Goal: Find specific fact: Find specific fact

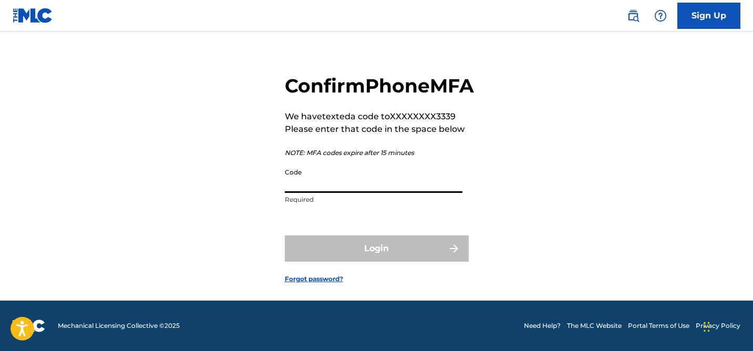
click at [371, 193] on input "Code" at bounding box center [374, 178] width 178 height 30
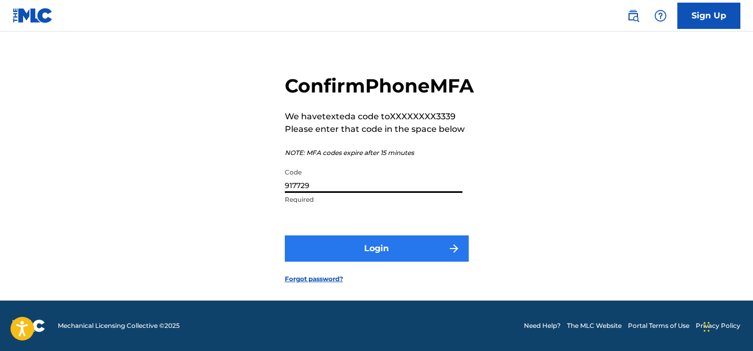
type input "917729"
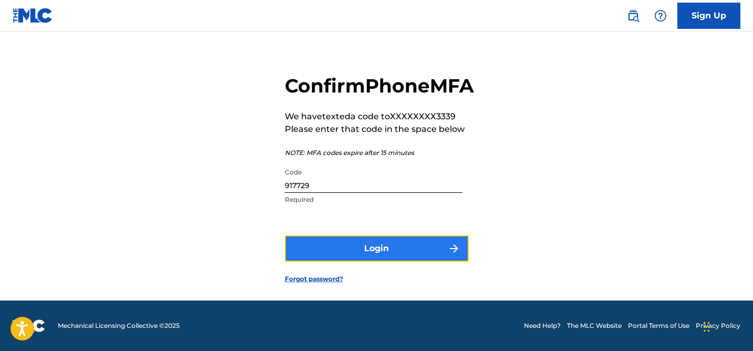
click at [377, 244] on button "Login" at bounding box center [377, 248] width 184 height 26
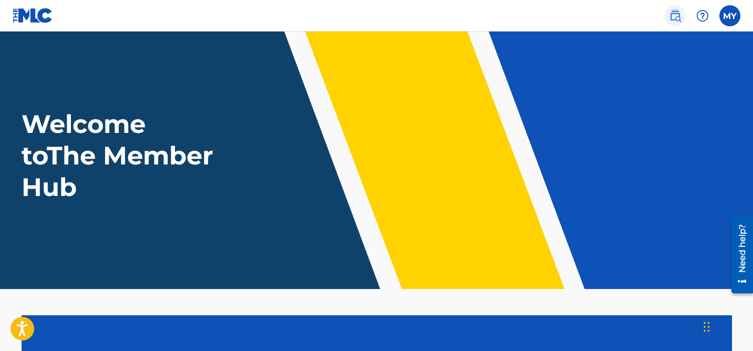
click at [676, 17] on img at bounding box center [675, 15] width 13 height 13
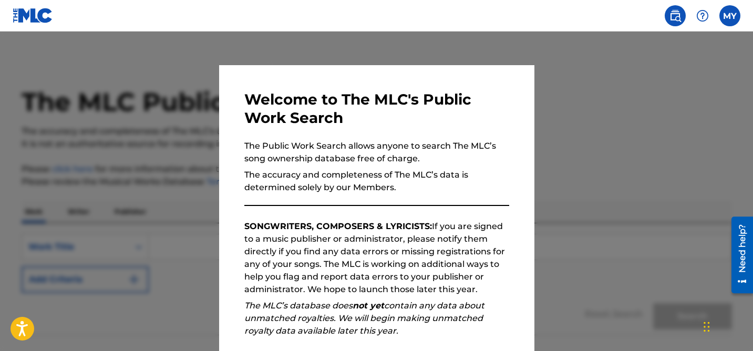
click at [548, 183] on div at bounding box center [376, 207] width 753 height 351
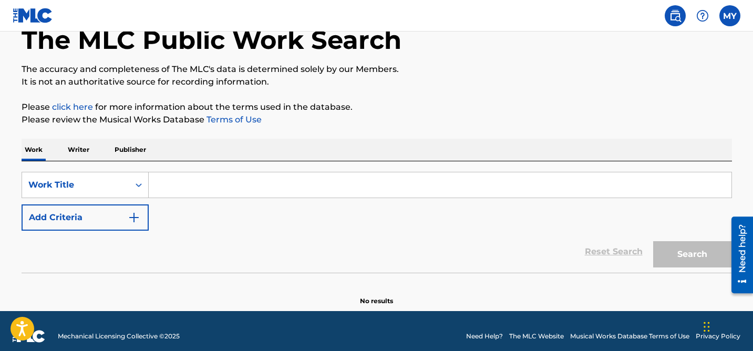
scroll to position [72, 0]
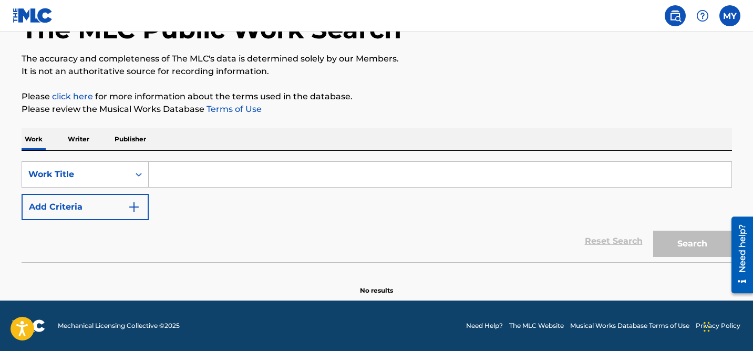
click at [222, 174] on input "Search Form" at bounding box center [440, 174] width 582 height 25
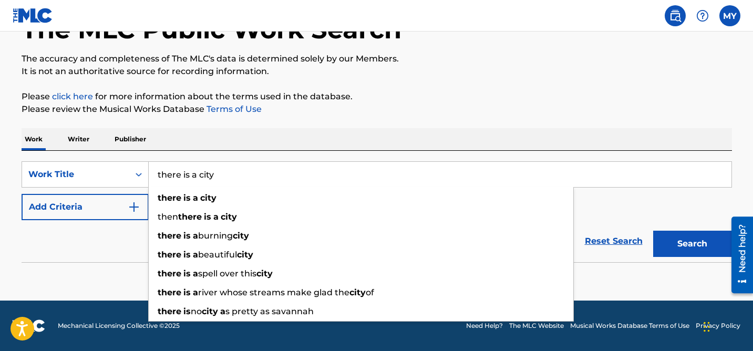
type input "there is a city"
click at [653, 231] on button "Search" at bounding box center [692, 244] width 79 height 26
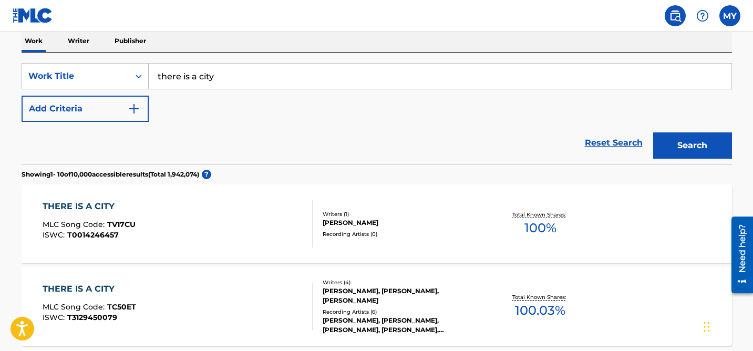
scroll to position [226, 0]
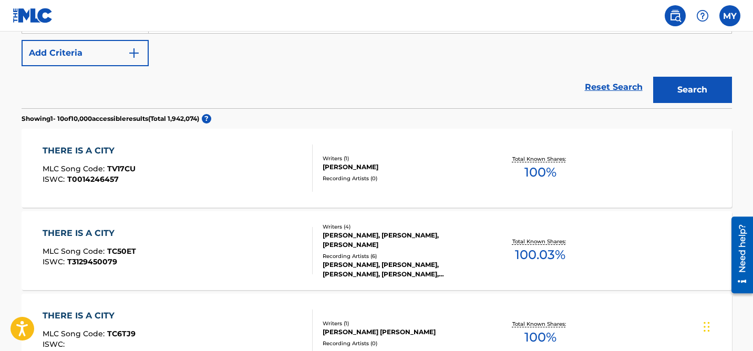
click at [273, 252] on div "THERE IS A CITY MLC Song Code : TC50ET ISWC : T3129450079" at bounding box center [178, 250] width 270 height 47
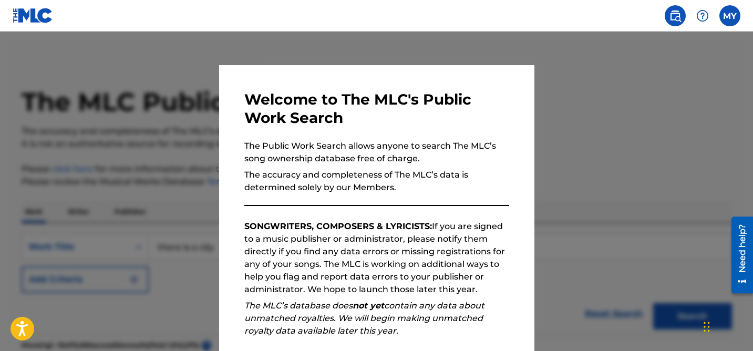
scroll to position [225, 0]
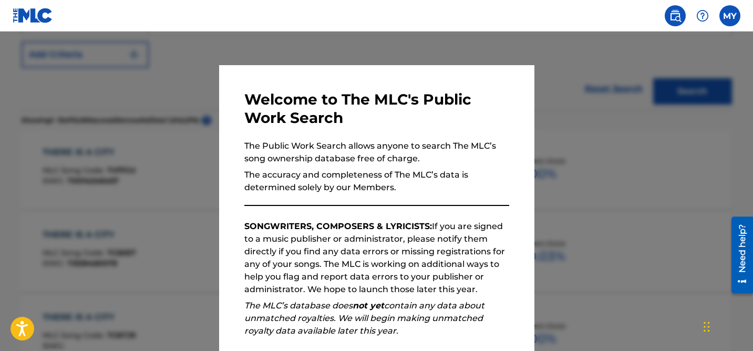
click at [566, 132] on div at bounding box center [376, 207] width 753 height 351
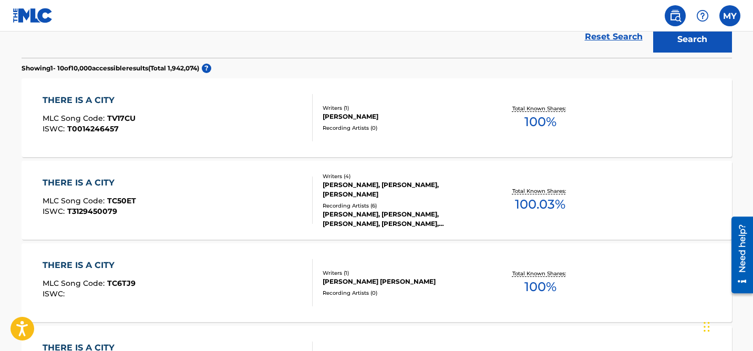
scroll to position [0, 0]
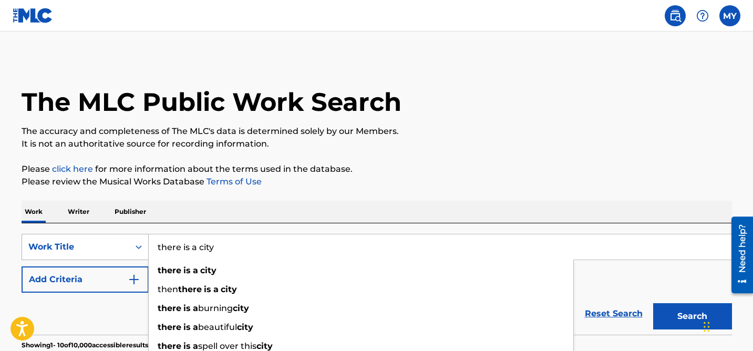
drag, startPoint x: 271, startPoint y: 244, endPoint x: 82, endPoint y: 242, distance: 188.6
click at [82, 242] on div "SearchWithCriteria7812067e-c334-45bc-b3fe-d643d82c88b5 Work Title there is a ci…" at bounding box center [377, 247] width 710 height 26
click at [131, 206] on p "Publisher" at bounding box center [130, 212] width 38 height 22
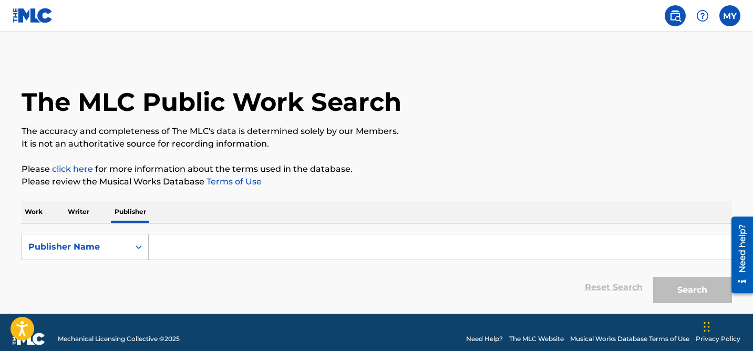
click at [172, 244] on input "Search Form" at bounding box center [440, 246] width 582 height 25
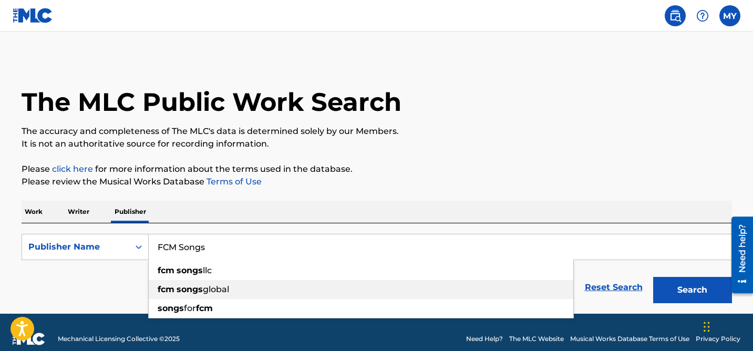
click at [169, 286] on strong "fcm" at bounding box center [166, 289] width 17 height 10
type input "fcm songs global"
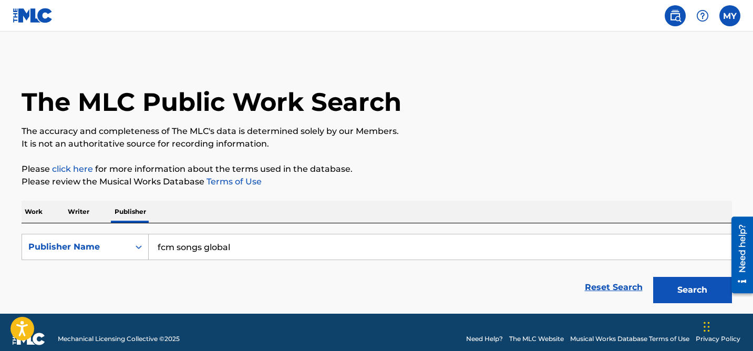
click at [653, 277] on button "Search" at bounding box center [692, 290] width 79 height 26
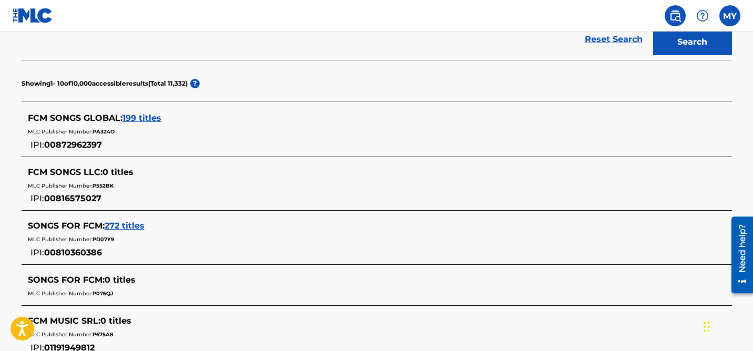
scroll to position [247, 0]
click at [147, 117] on span "199 titles" at bounding box center [141, 118] width 39 height 10
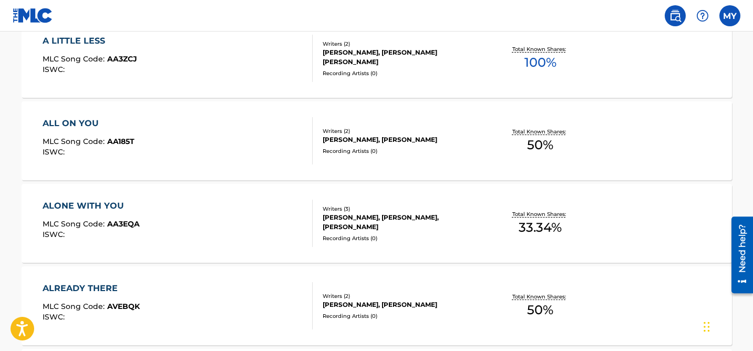
scroll to position [0, 0]
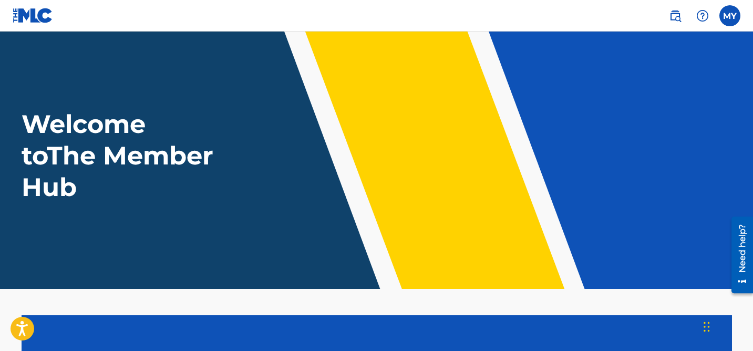
scroll to position [232, 0]
click at [657, 13] on img at bounding box center [658, 15] width 13 height 13
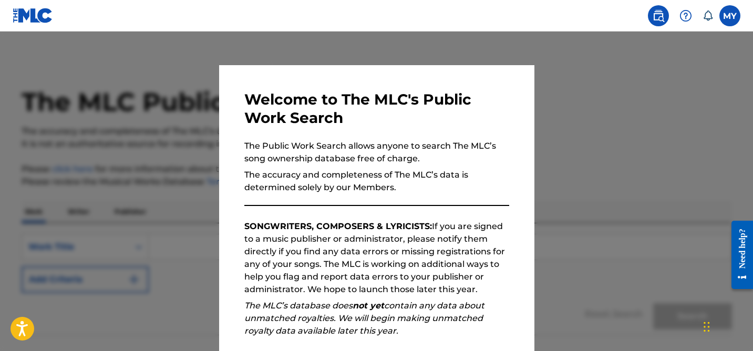
scroll to position [130, 0]
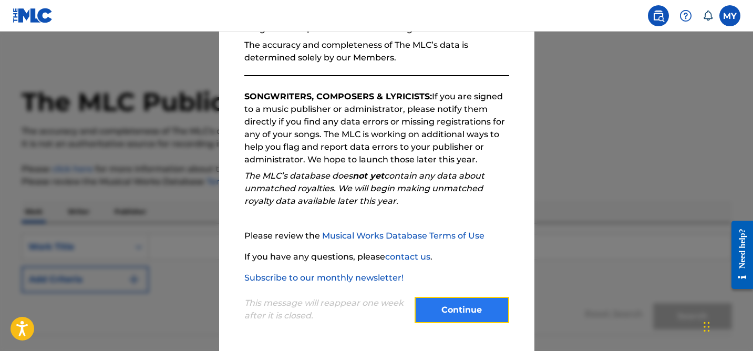
click at [440, 308] on button "Continue" at bounding box center [461, 310] width 95 height 26
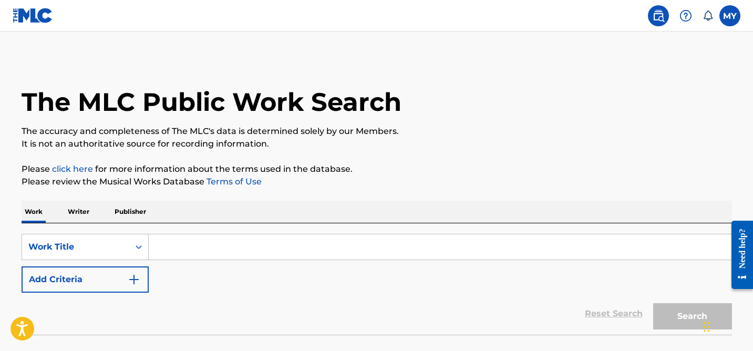
click at [126, 210] on p "Publisher" at bounding box center [130, 212] width 38 height 22
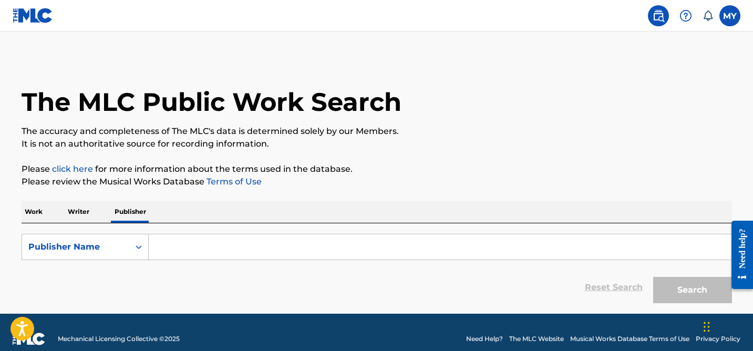
click at [175, 234] on div "Search Form" at bounding box center [440, 247] width 583 height 26
click at [175, 242] on input "Search Form" at bounding box center [440, 246] width 582 height 25
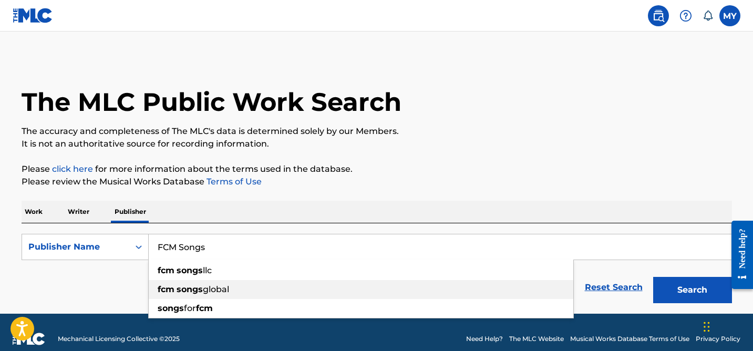
click at [210, 291] on span "global" at bounding box center [216, 289] width 26 height 10
type input "fcm songs global"
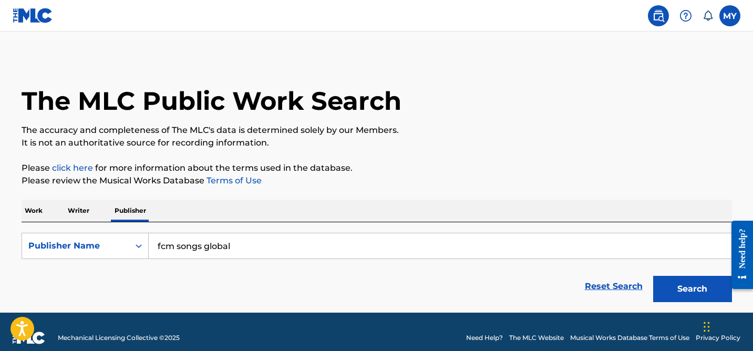
scroll to position [13, 0]
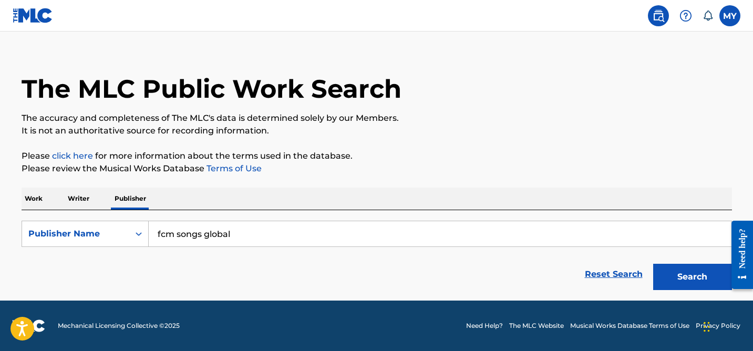
click at [262, 242] on input "fcm songs global" at bounding box center [440, 233] width 582 height 25
click at [653, 264] on button "Search" at bounding box center [692, 277] width 79 height 26
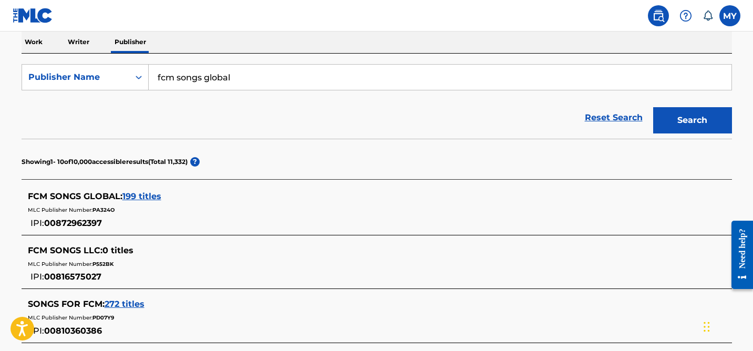
scroll to position [206, 0]
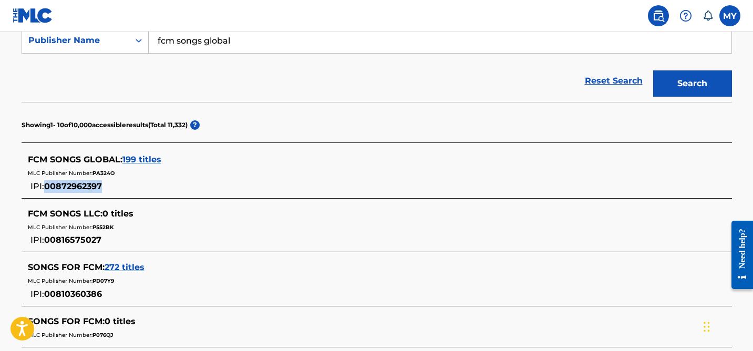
drag, startPoint x: 103, startPoint y: 187, endPoint x: 45, endPoint y: 189, distance: 58.3
click at [45, 189] on div "IPI: 00872962397" at bounding box center [59, 186] width 63 height 14
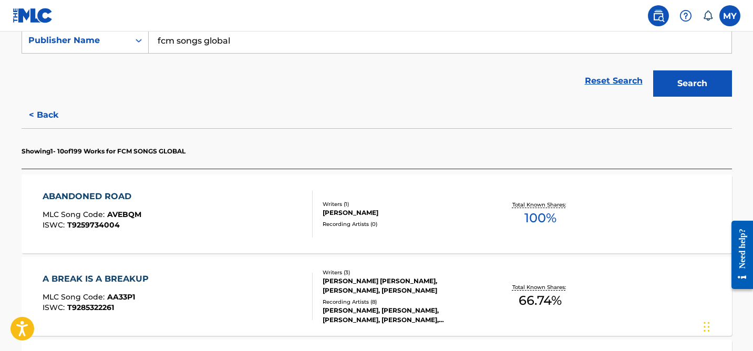
copy span "00872962397"
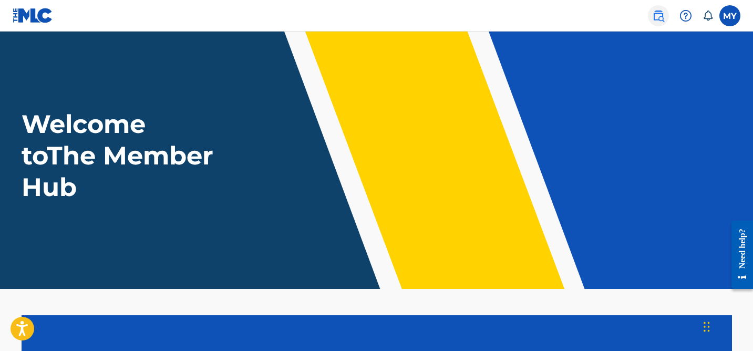
click at [655, 18] on img at bounding box center [658, 15] width 13 height 13
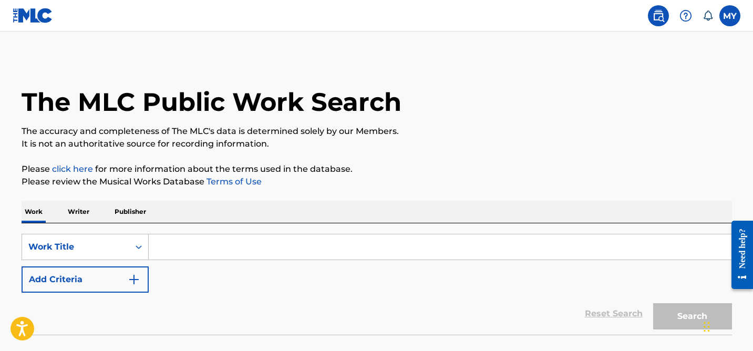
click at [131, 203] on p "Publisher" at bounding box center [130, 212] width 38 height 22
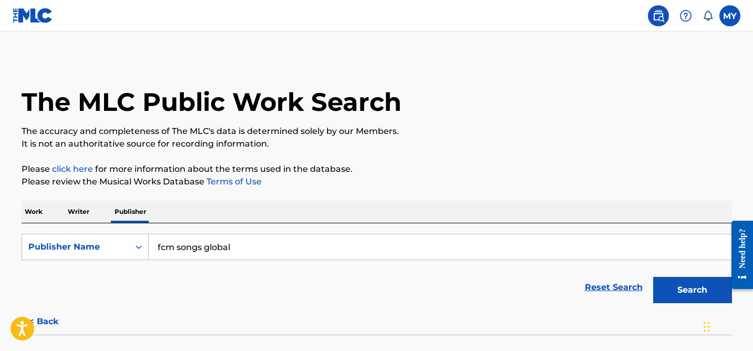
click at [214, 250] on input "fcm songs global" at bounding box center [440, 246] width 582 height 25
click at [278, 255] on input "fcm songs global" at bounding box center [440, 246] width 582 height 25
click at [653, 277] on button "Search" at bounding box center [692, 290] width 79 height 26
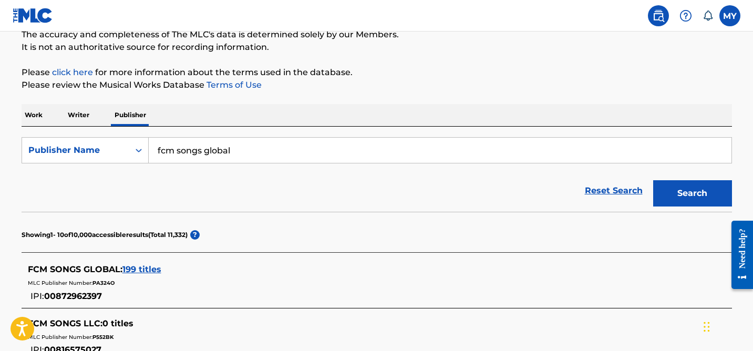
scroll to position [188, 0]
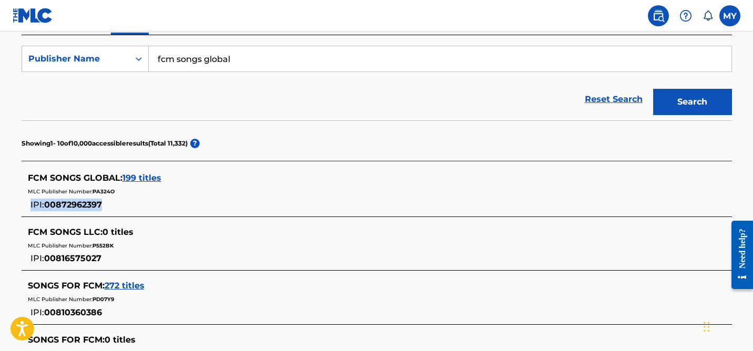
drag, startPoint x: 107, startPoint y: 207, endPoint x: 102, endPoint y: 204, distance: 6.4
click at [102, 204] on div "FCM SONGS GLOBAL : 199 titles MLC Publisher Number: PA324O IPI: 00872962397" at bounding box center [363, 191] width 670 height 39
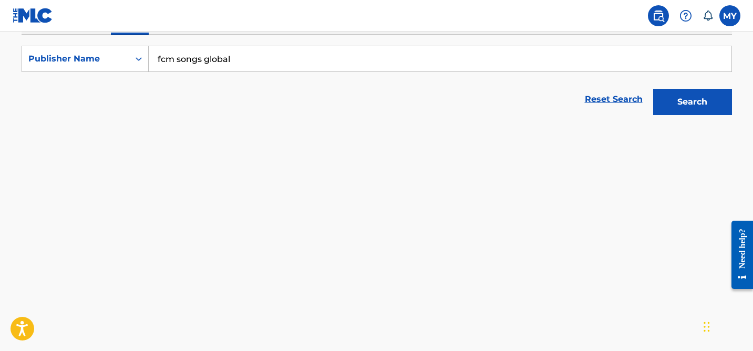
copy div "IPI: 00872962397"
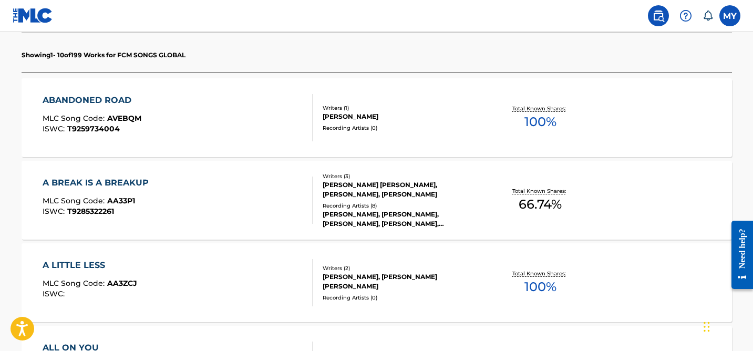
scroll to position [304, 0]
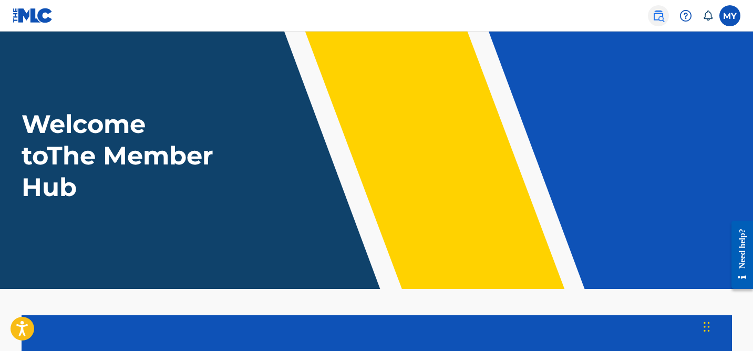
click at [666, 17] on link at bounding box center [658, 15] width 21 height 21
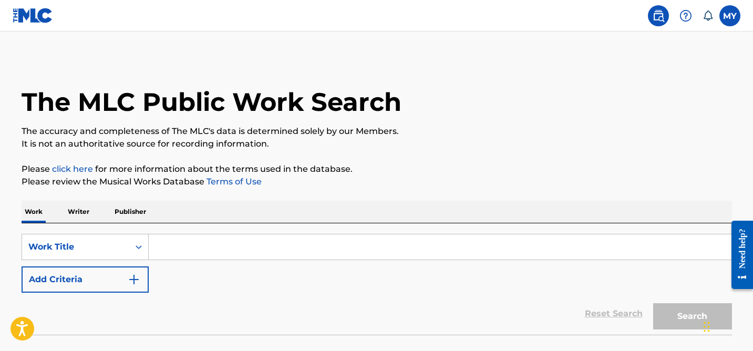
click at [150, 242] on input "Search Form" at bounding box center [440, 246] width 582 height 25
click at [128, 208] on p "Publisher" at bounding box center [130, 212] width 38 height 22
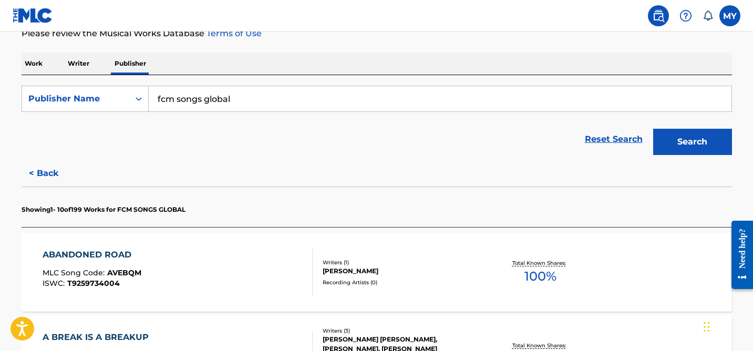
scroll to position [150, 0]
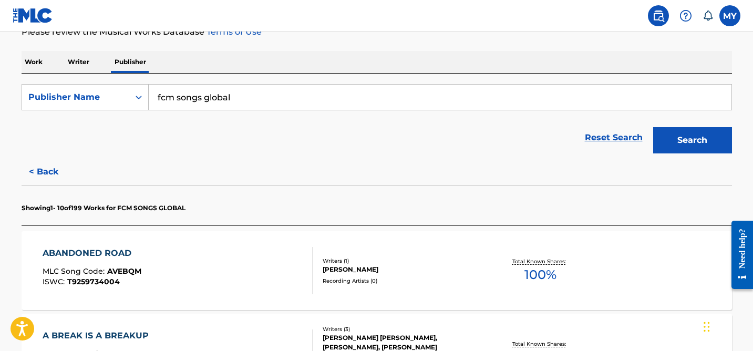
click at [311, 100] on input "fcm songs global" at bounding box center [440, 97] width 582 height 25
click at [653, 127] on button "Search" at bounding box center [692, 140] width 79 height 26
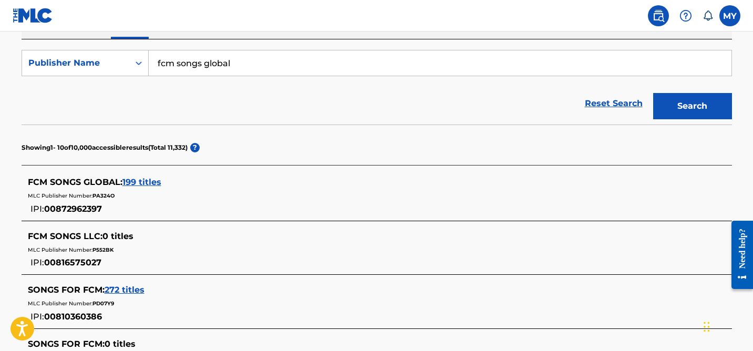
scroll to position [185, 0]
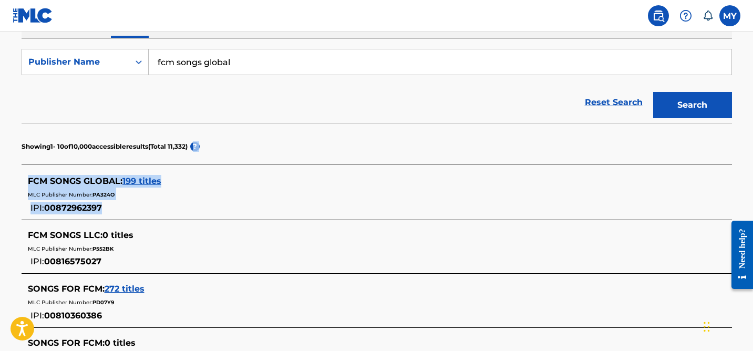
drag, startPoint x: 279, startPoint y: 135, endPoint x: 194, endPoint y: 224, distance: 122.9
copy div "? FCM SONGS GLOBAL : 199 titles MLC Publisher Number: PA324O IPI: 00872962397"
